Goal: Task Accomplishment & Management: Complete application form

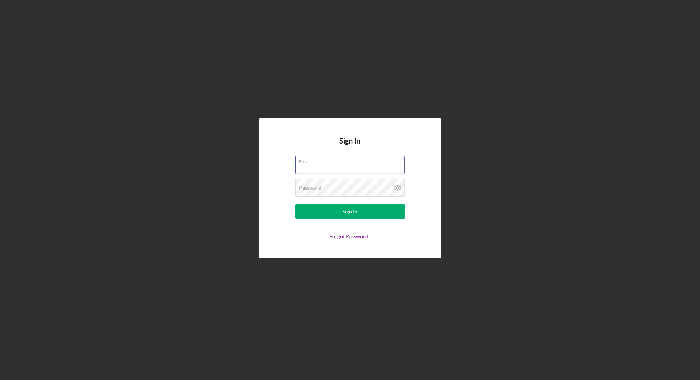
type input "[EMAIL_ADDRESS][DOMAIN_NAME]"
click at [350, 212] on button "Sign In" at bounding box center [351, 211] width 110 height 15
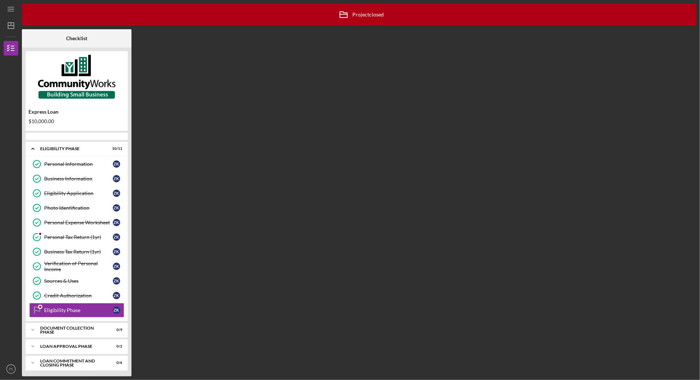
scroll to position [4, 0]
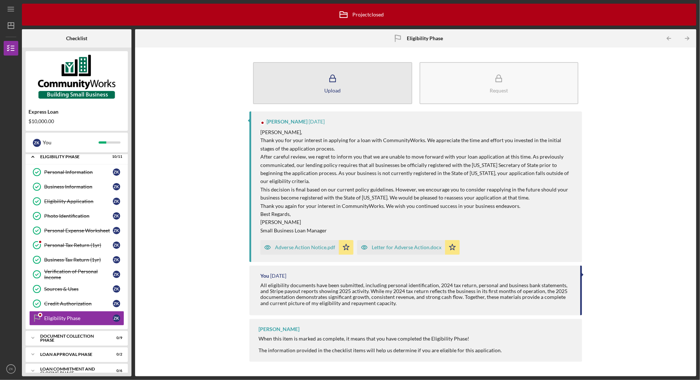
click at [326, 82] on icon "button" at bounding box center [333, 78] width 18 height 18
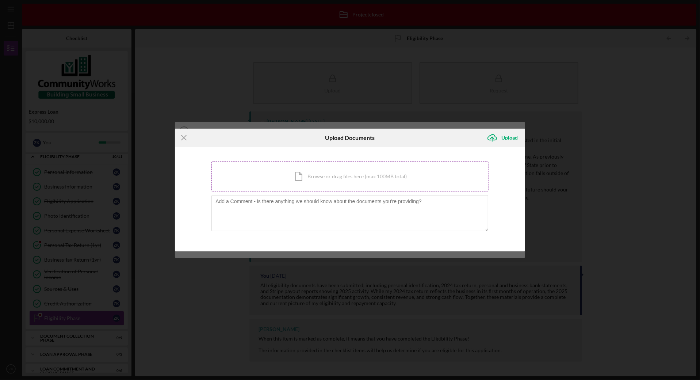
click at [325, 177] on div "Icon/Document Browse or drag files here (max 100MB total) Tap to choose files o…" at bounding box center [350, 177] width 277 height 30
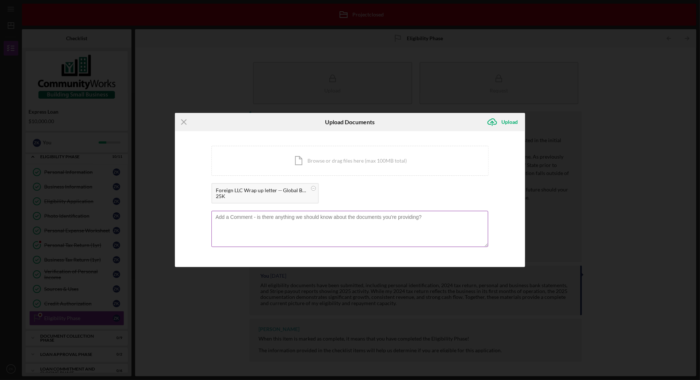
click at [231, 223] on textarea at bounding box center [350, 229] width 277 height 36
type textarea "Matt -- Global Basketball Report is now registered as a foreign entity in the s…"
click at [512, 122] on div "Upload" at bounding box center [510, 122] width 16 height 15
